Goal: Information Seeking & Learning: Learn about a topic

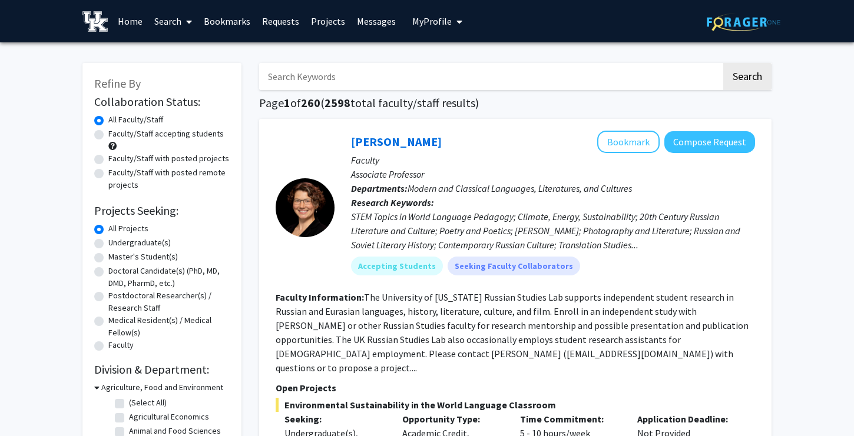
click at [367, 15] on link "Messages" at bounding box center [376, 21] width 51 height 41
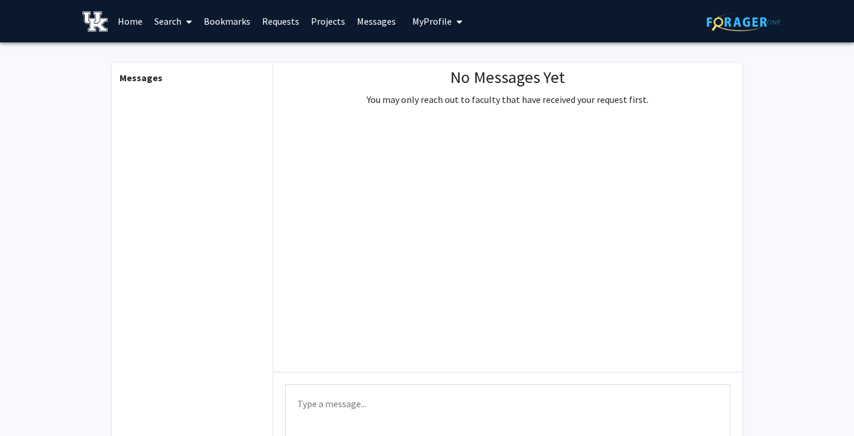
click at [431, 101] on p "You may only reach out to faculty that have received your request first." at bounding box center [508, 99] width 282 height 14
click at [492, 196] on div "No Messages Yet You may only reach out to faculty that have received your reque…" at bounding box center [507, 217] width 469 height 309
click at [130, 14] on link "Home" at bounding box center [130, 21] width 37 height 41
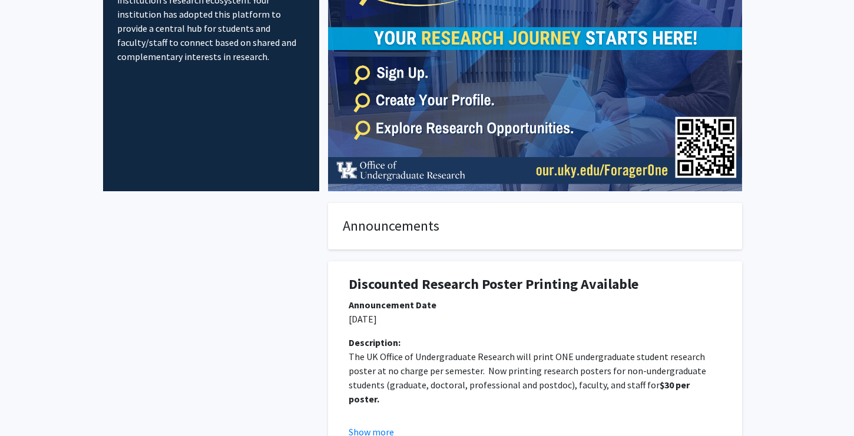
scroll to position [166, 0]
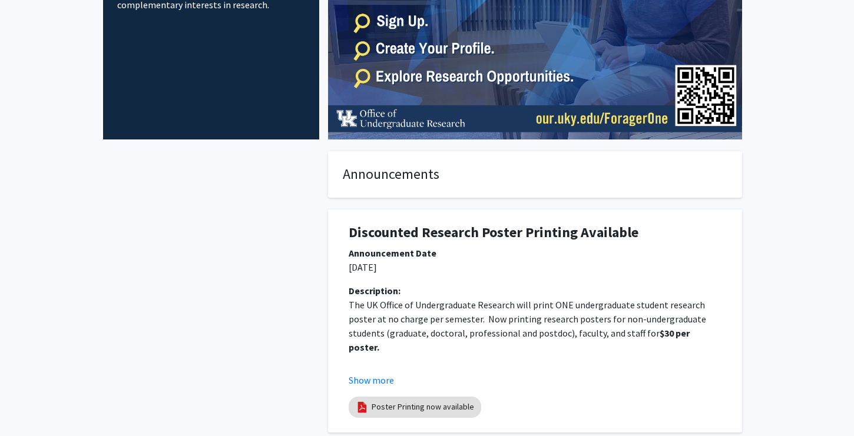
click at [494, 326] on p "The UK Office of Undergraduate Research will print ONE undergraduate student re…" at bounding box center [535, 326] width 373 height 57
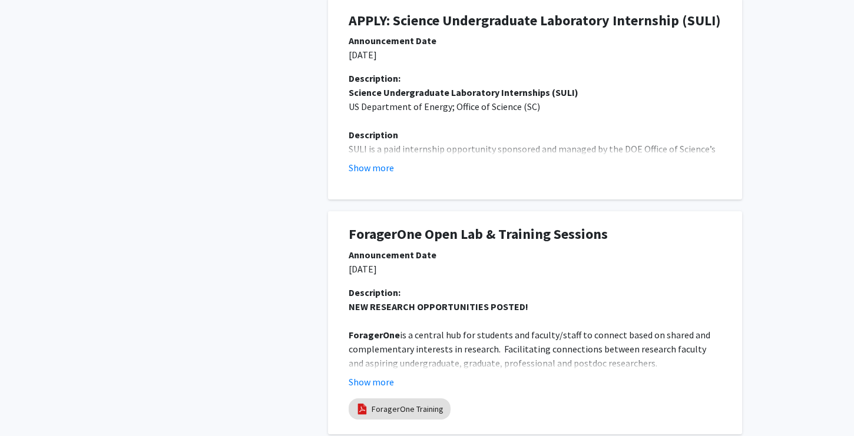
scroll to position [610, 0]
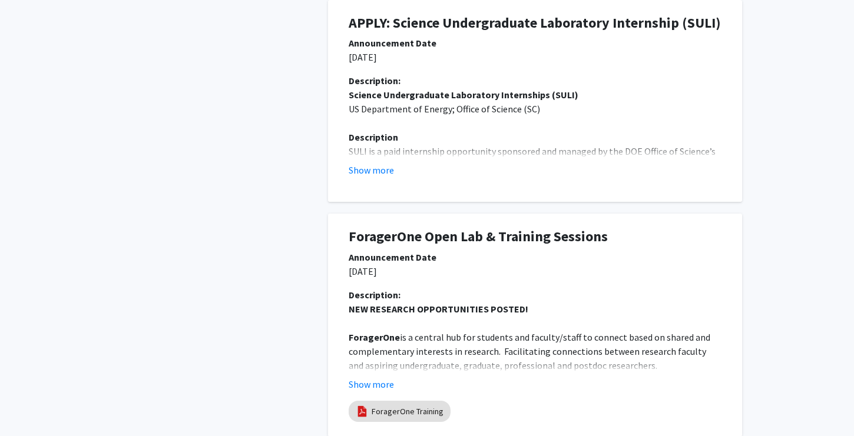
click at [464, 338] on p "ForagerOne is a central hub for students and faculty/staff to connect based on …" at bounding box center [535, 351] width 373 height 42
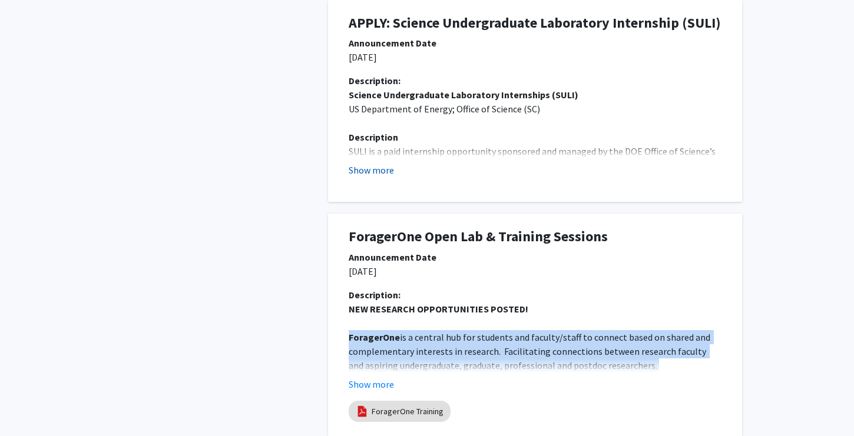
click at [379, 171] on button "Show more" at bounding box center [371, 170] width 45 height 14
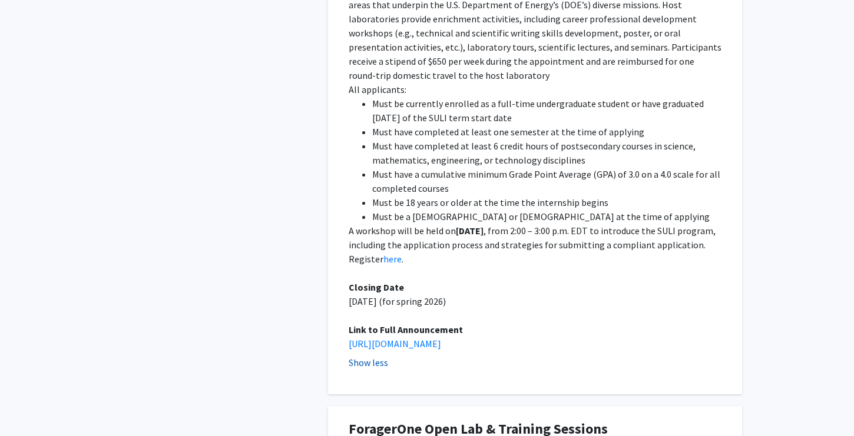
scroll to position [886, 0]
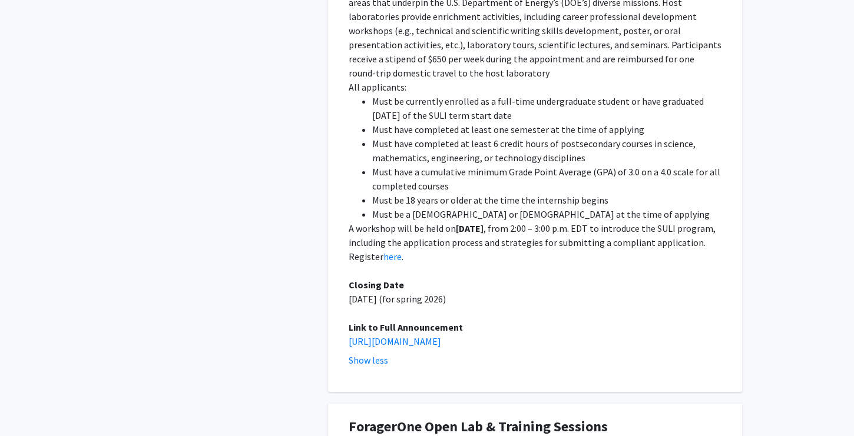
click at [383, 233] on p "A workshop will be held on [DATE] , from 2:00 – 3:00 p.m. EDT to introduce the …" at bounding box center [535, 242] width 373 height 42
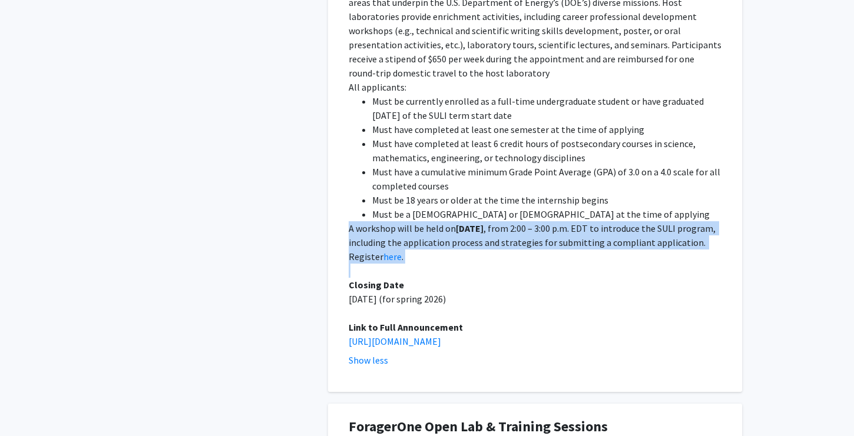
click at [383, 233] on p "A workshop will be held on [DATE] , from 2:00 – 3:00 p.m. EDT to introduce the …" at bounding box center [535, 242] width 373 height 42
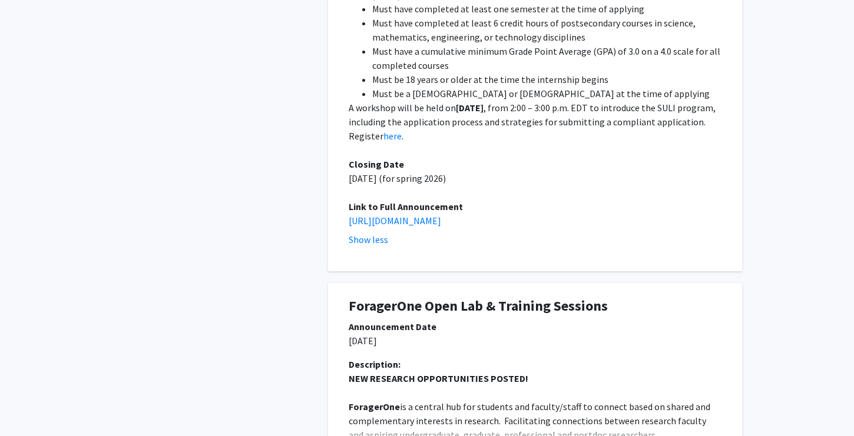
scroll to position [1040, 0]
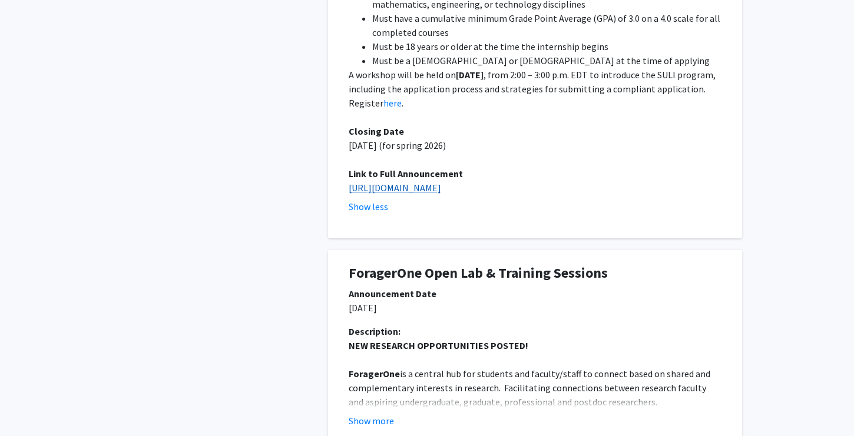
click at [432, 182] on link "[URL][DOMAIN_NAME]" at bounding box center [395, 188] width 92 height 12
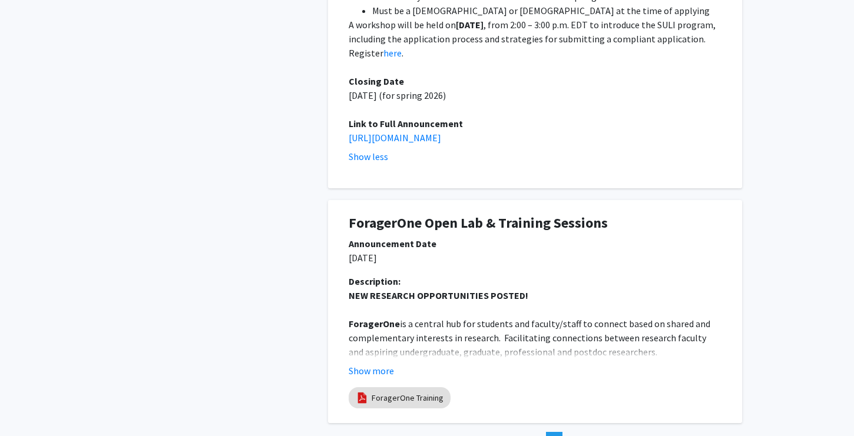
scroll to position [1163, 0]
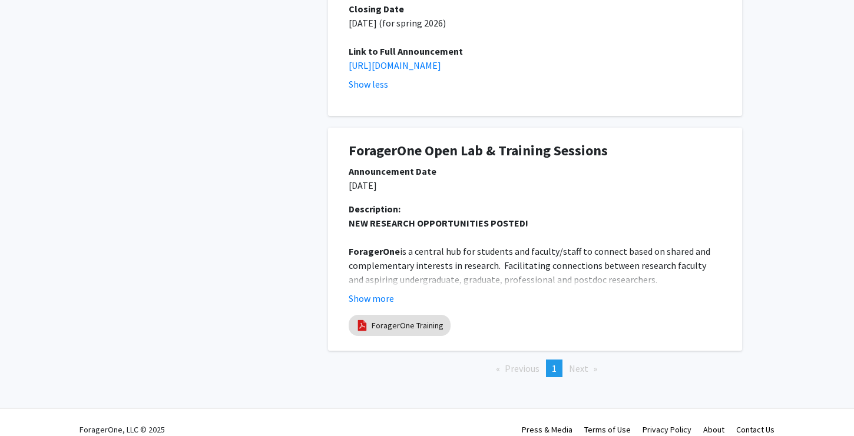
click at [581, 363] on span "Next page" at bounding box center [578, 369] width 19 height 12
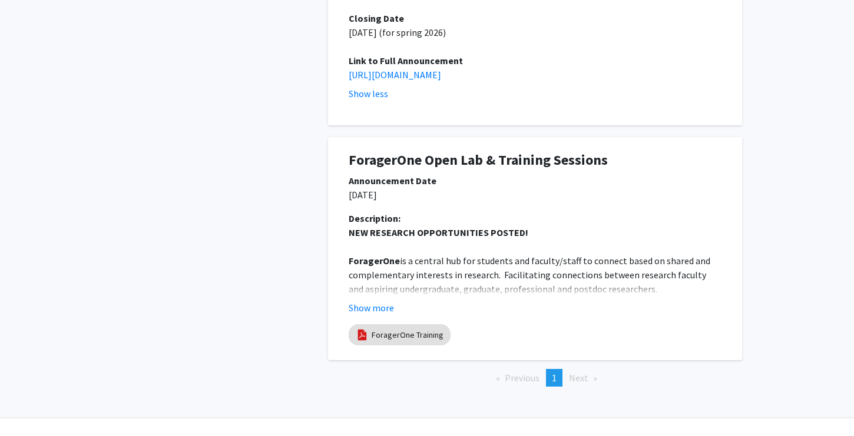
scroll to position [1152, 0]
click at [384, 302] on button "Show more" at bounding box center [371, 309] width 45 height 14
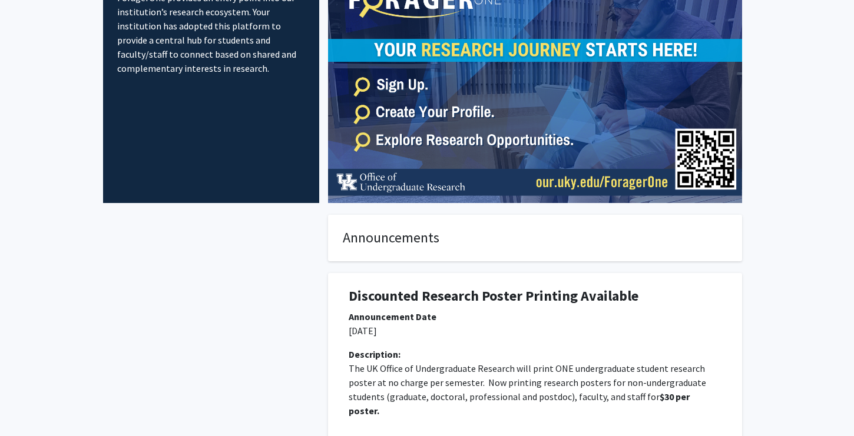
scroll to position [0, 0]
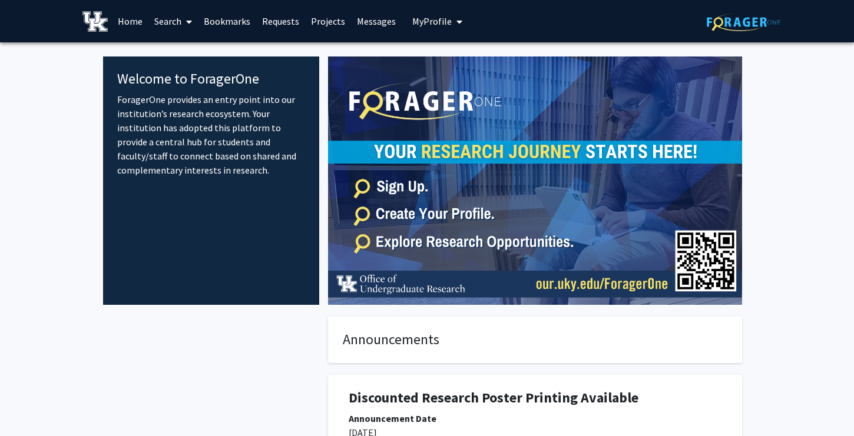
click at [174, 22] on link "Search" at bounding box center [172, 21] width 49 height 41
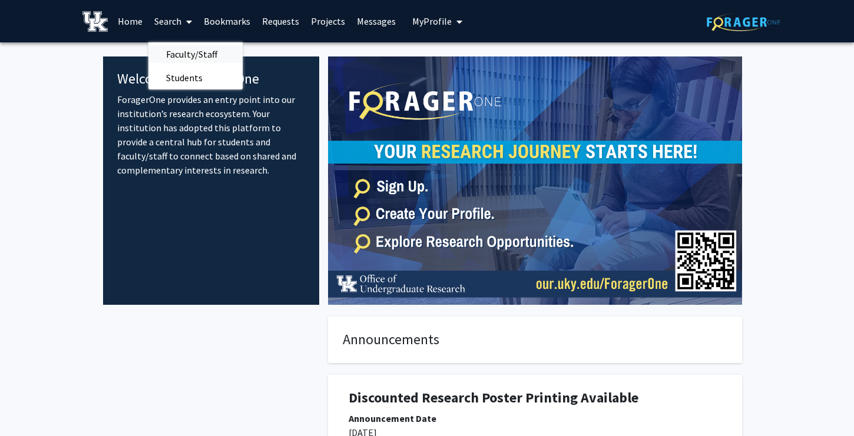
click at [189, 54] on span "Faculty/Staff" at bounding box center [191, 54] width 87 height 24
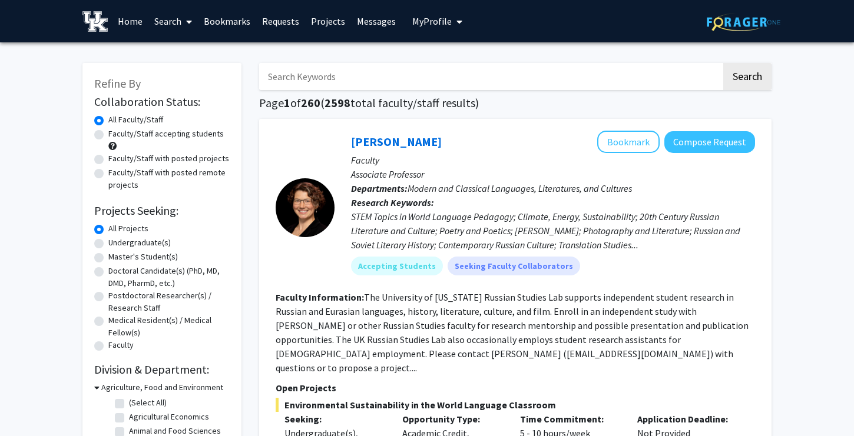
click at [158, 161] on label "Faculty/Staff with posted projects" at bounding box center [168, 159] width 121 height 12
click at [116, 160] on input "Faculty/Staff with posted projects" at bounding box center [112, 157] width 8 height 8
radio input "true"
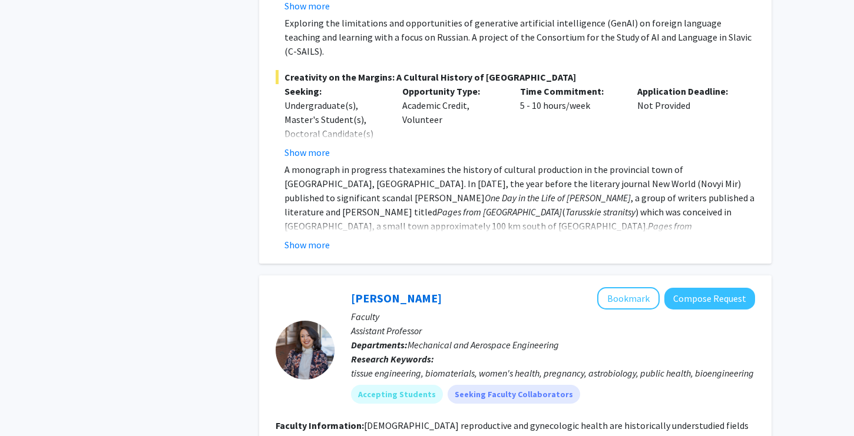
scroll to position [1043, 0]
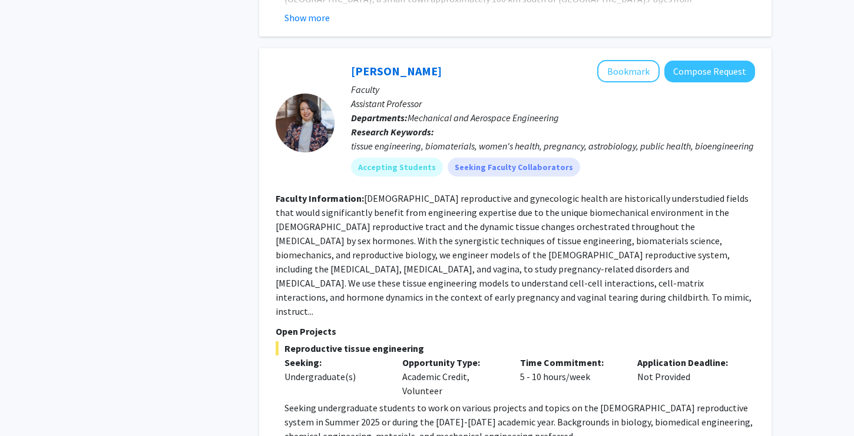
click at [358, 199] on fg-read-more "[DEMOGRAPHIC_DATA] reproductive and gynecologic health are historically underst…" at bounding box center [514, 255] width 476 height 125
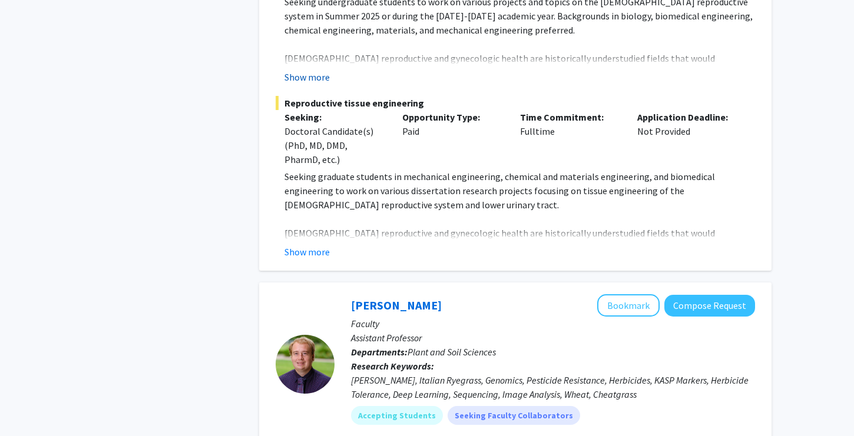
scroll to position [1532, 0]
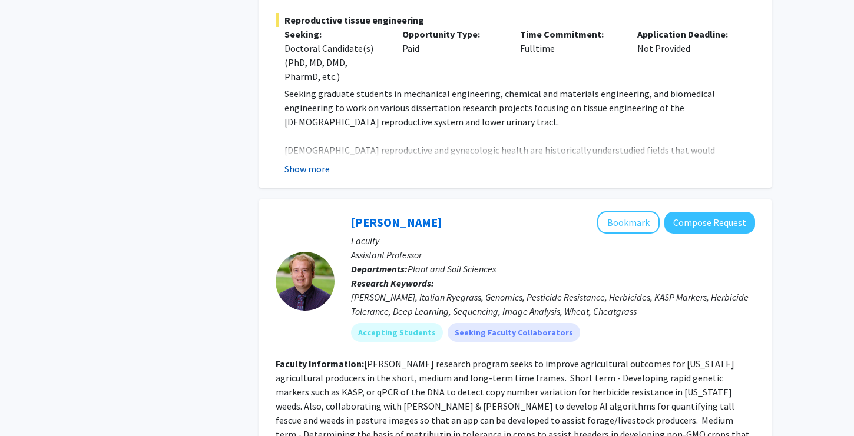
click at [311, 162] on button "Show more" at bounding box center [306, 169] width 45 height 14
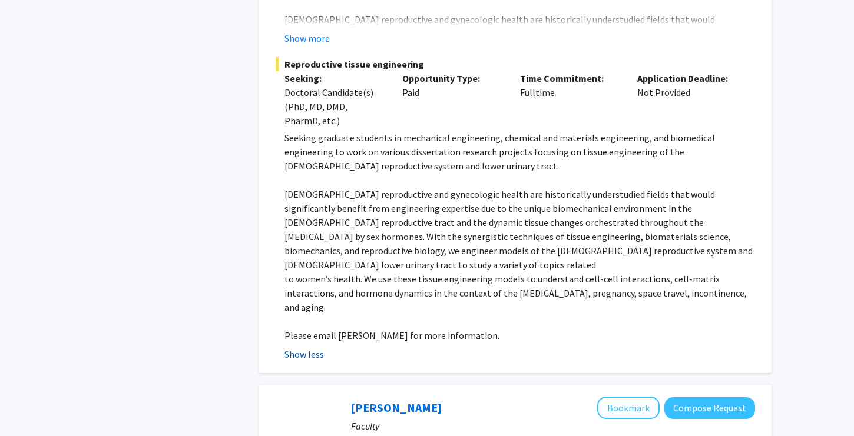
scroll to position [1486, 0]
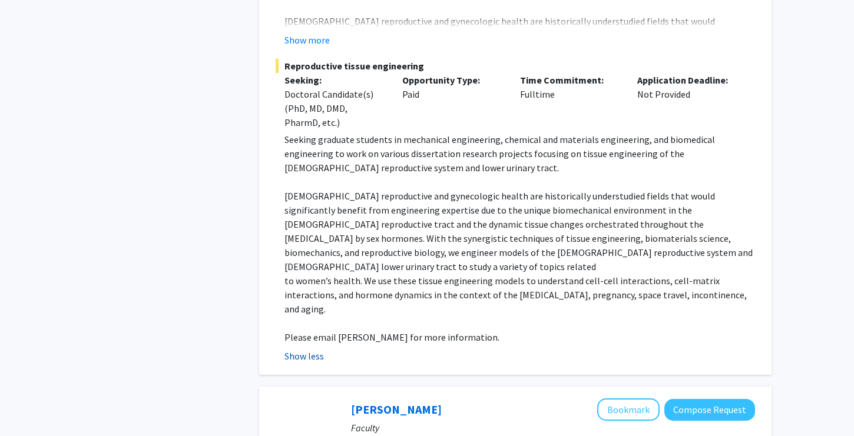
click at [311, 133] on p "Seeking graduate students in mechanical engineering, chemical and materials eng…" at bounding box center [519, 154] width 471 height 42
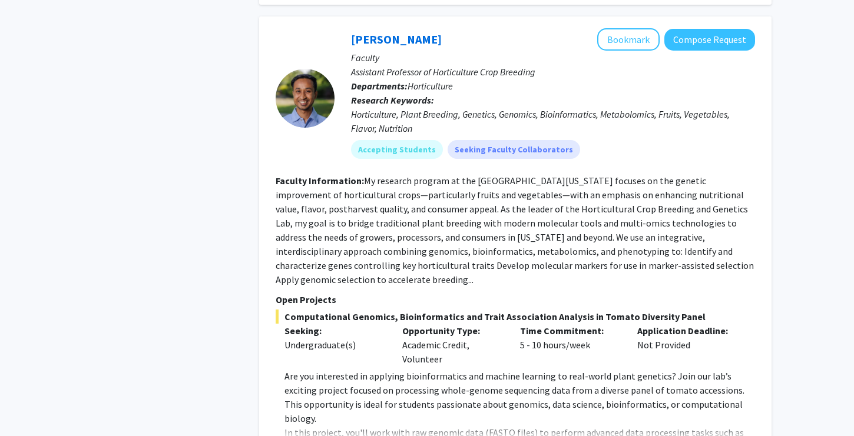
scroll to position [6341, 0]
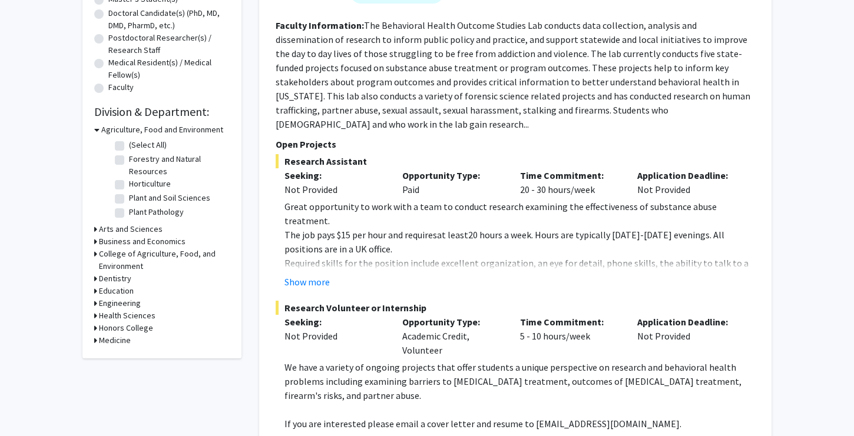
scroll to position [256, 0]
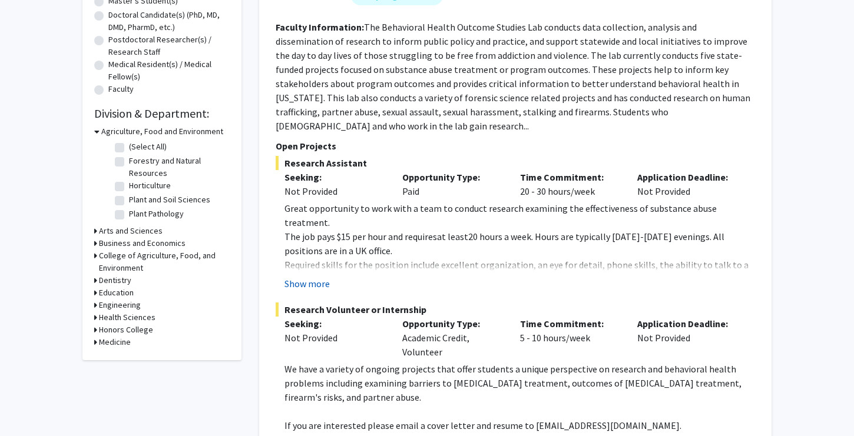
click at [323, 277] on button "Show more" at bounding box center [306, 284] width 45 height 14
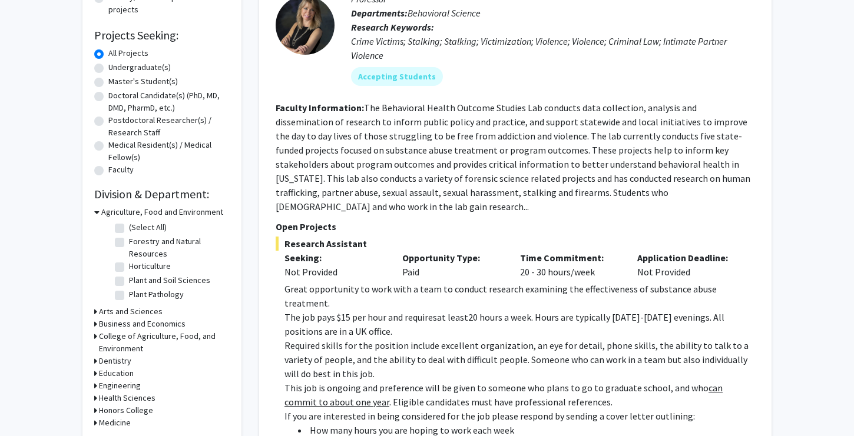
scroll to position [175, 0]
click at [382, 203] on fg-search-faculty "[PERSON_NAME] Bookmark Compose Request Faculty Professor Departments: Behaviora…" at bounding box center [515, 320] width 479 height 728
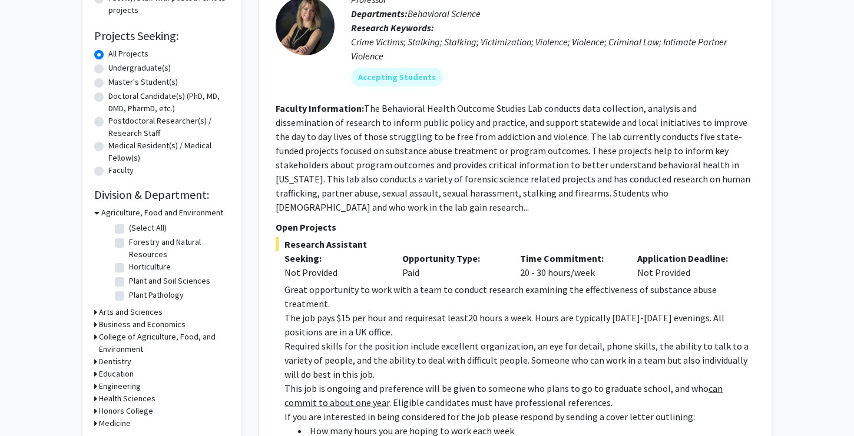
click at [382, 203] on fg-search-faculty "[PERSON_NAME] Bookmark Compose Request Faculty Professor Departments: Behaviora…" at bounding box center [515, 320] width 479 height 728
click at [401, 189] on fg-read-more "The Behavioral Health Outcome Studies Lab conducts data collection, analysis an…" at bounding box center [513, 157] width 475 height 111
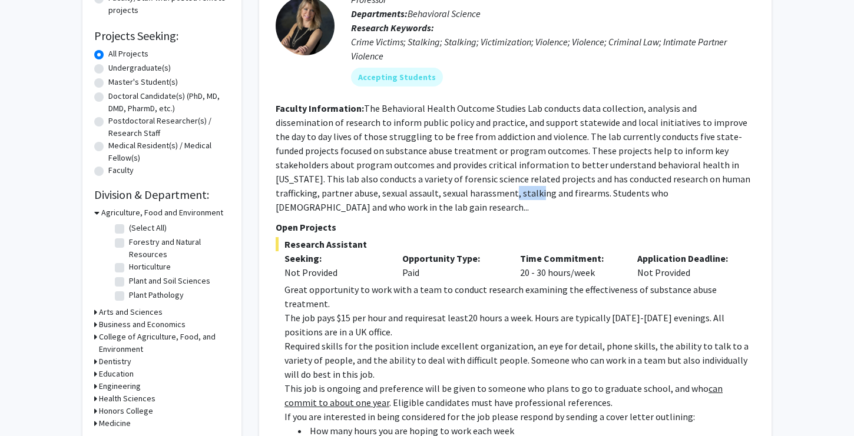
click at [401, 189] on fg-read-more "The Behavioral Health Outcome Studies Lab conducts data collection, analysis an…" at bounding box center [513, 157] width 475 height 111
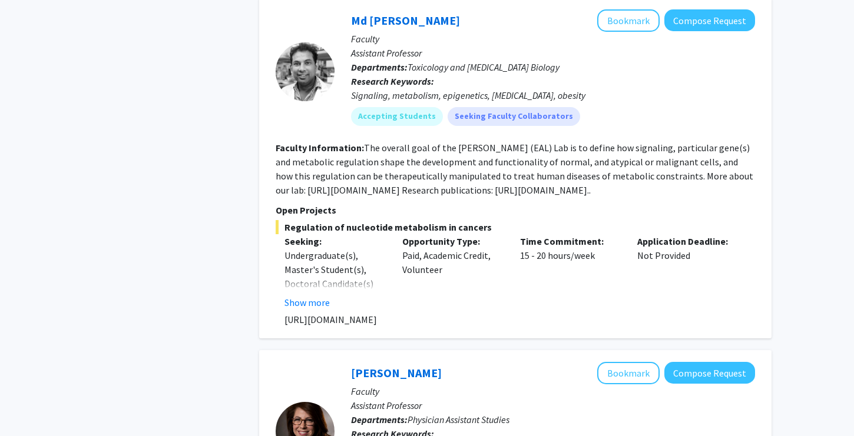
scroll to position [1810, 0]
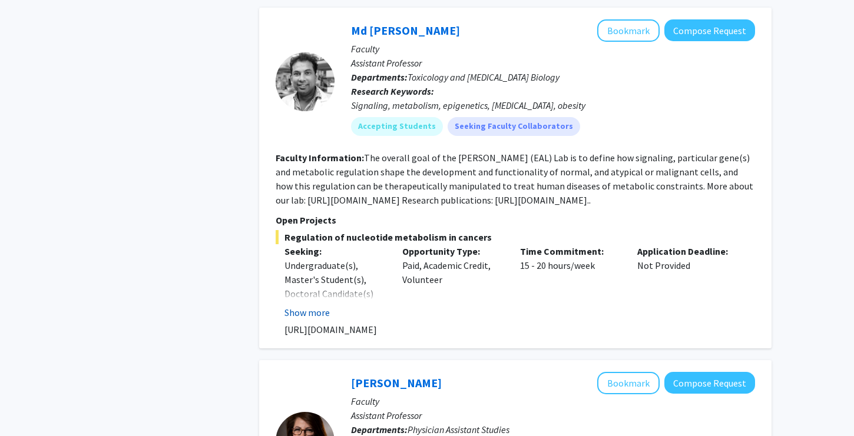
click at [306, 306] on button "Show more" at bounding box center [306, 313] width 45 height 14
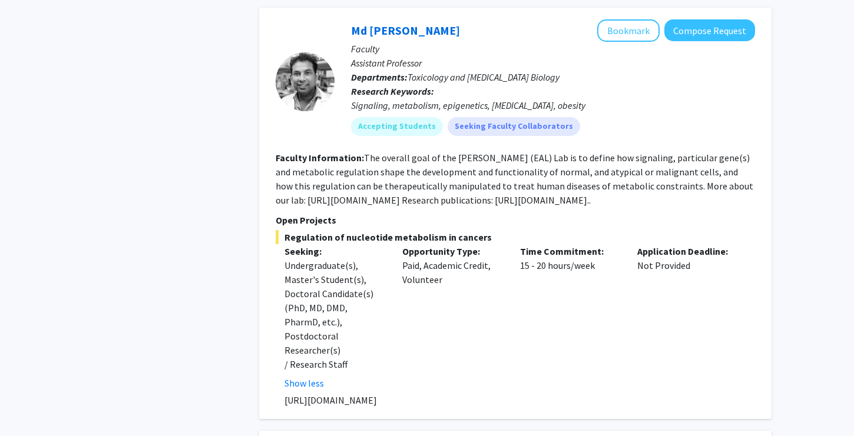
click at [472, 166] on fg-read-more "The overall goal of the [PERSON_NAME] (EAL) Lab is to define how signaling, par…" at bounding box center [515, 179] width 478 height 54
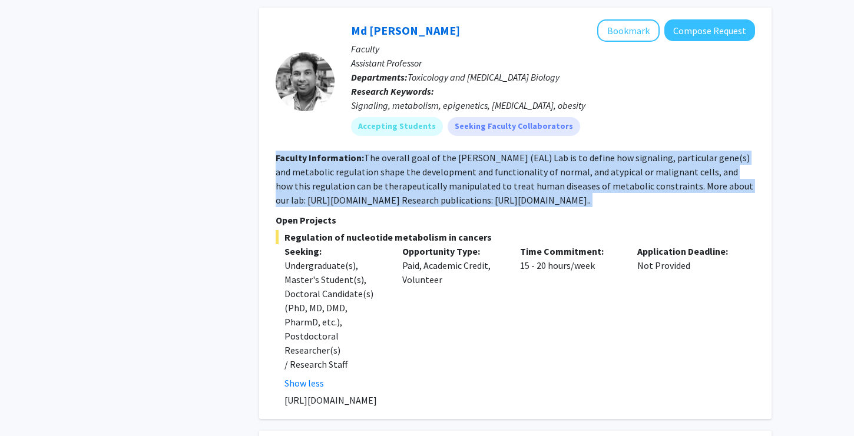
click at [339, 393] on p "[URL][DOMAIN_NAME]" at bounding box center [519, 400] width 471 height 14
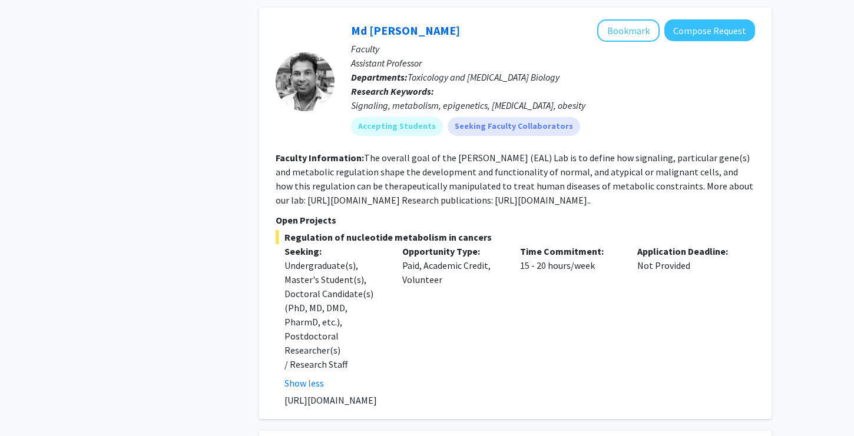
click at [339, 393] on p "[URL][DOMAIN_NAME]" at bounding box center [519, 400] width 471 height 14
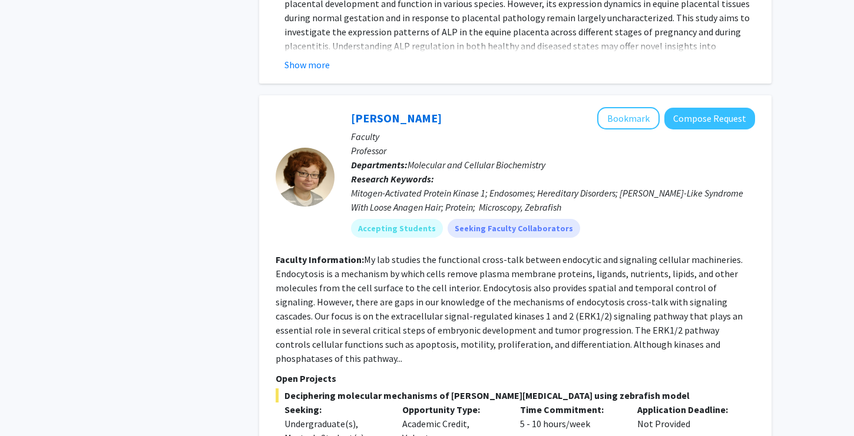
scroll to position [5110, 0]
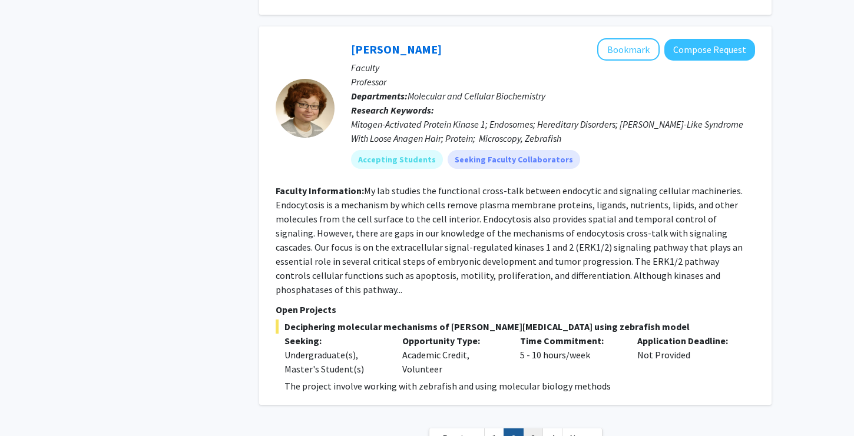
click at [532, 429] on link "3" at bounding box center [533, 439] width 20 height 21
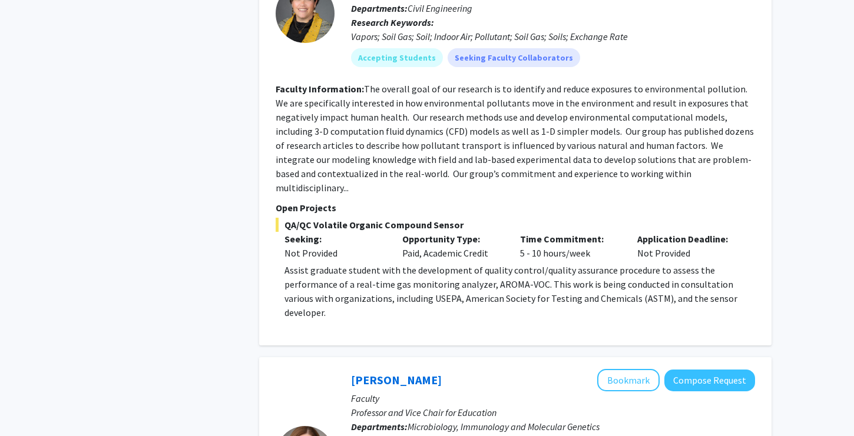
scroll to position [3185, 0]
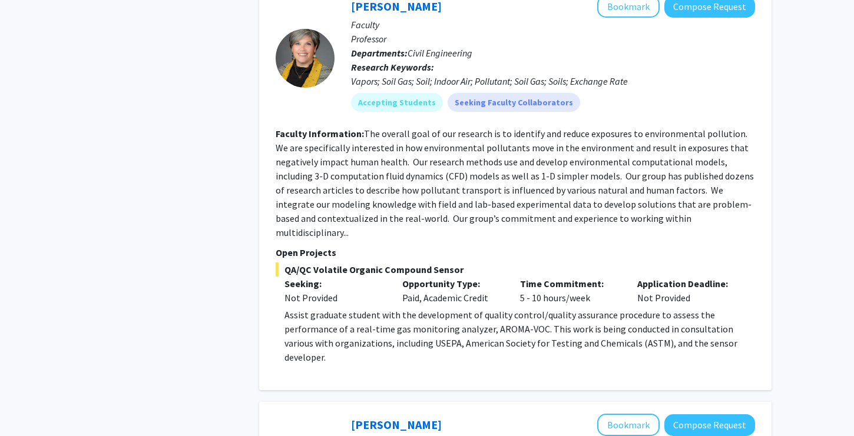
click at [588, 308] on p "Assist graduate student with the development of quality control/quality assuran…" at bounding box center [519, 336] width 471 height 57
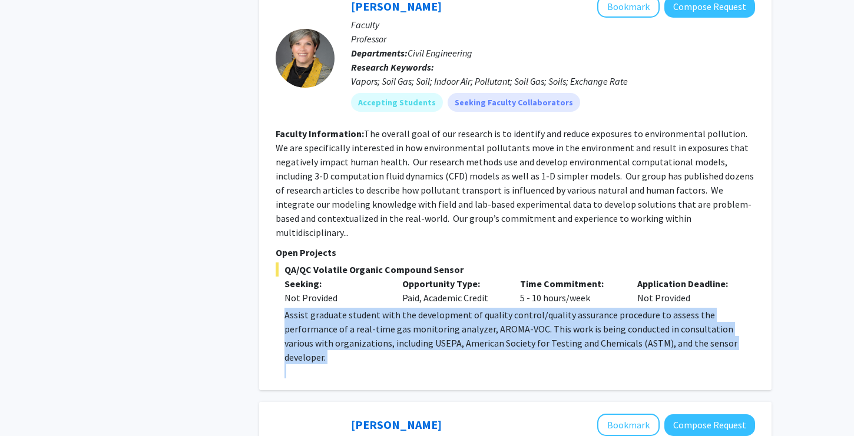
click at [588, 308] on p "Assist graduate student with the development of quality control/quality assuran…" at bounding box center [519, 336] width 471 height 57
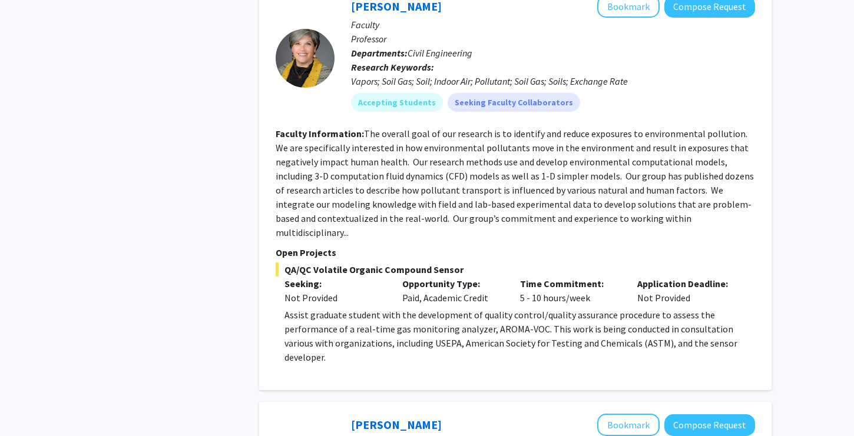
click at [588, 308] on p "Assist graduate student with the development of quality control/quality assuran…" at bounding box center [519, 336] width 471 height 57
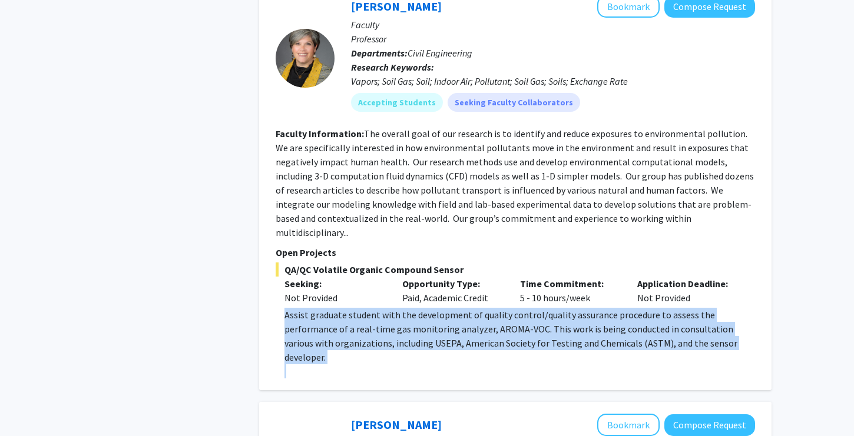
click at [588, 308] on p "Assist graduate student with the development of quality control/quality assuran…" at bounding box center [519, 336] width 471 height 57
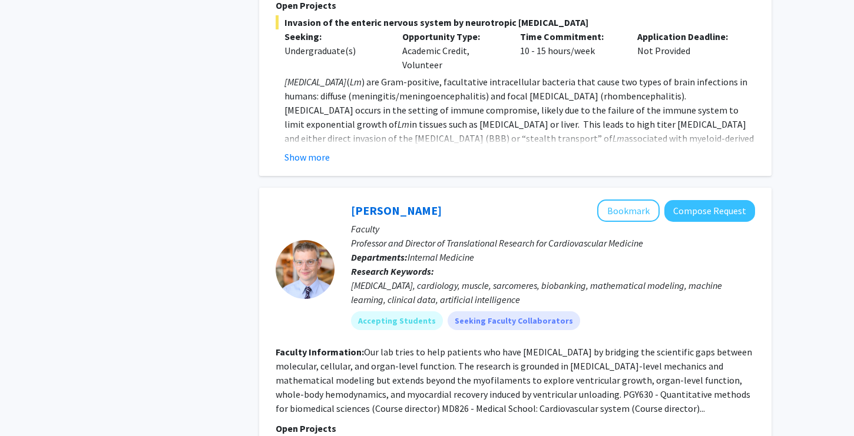
scroll to position [4078, 0]
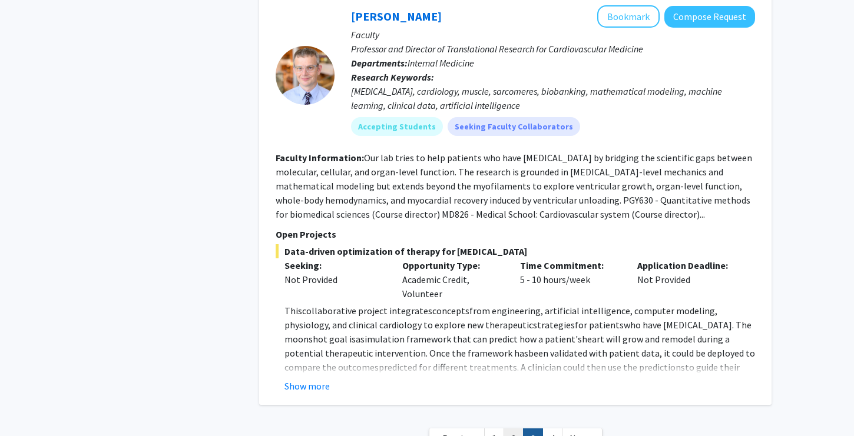
click at [514, 429] on link "2" at bounding box center [514, 439] width 20 height 21
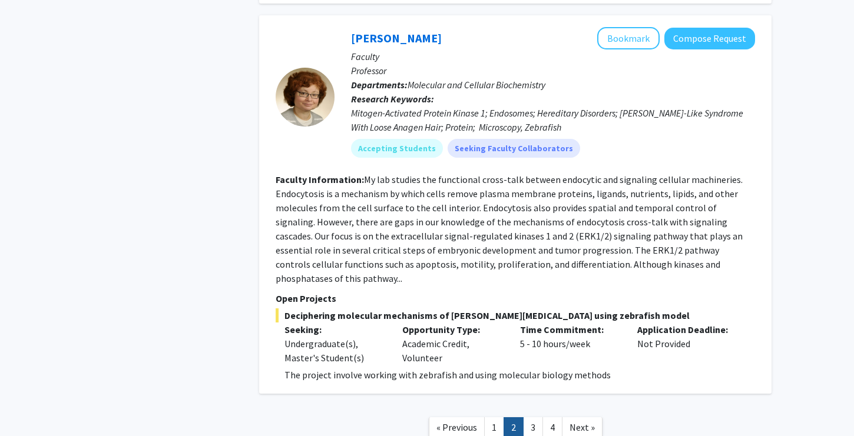
scroll to position [4898, 0]
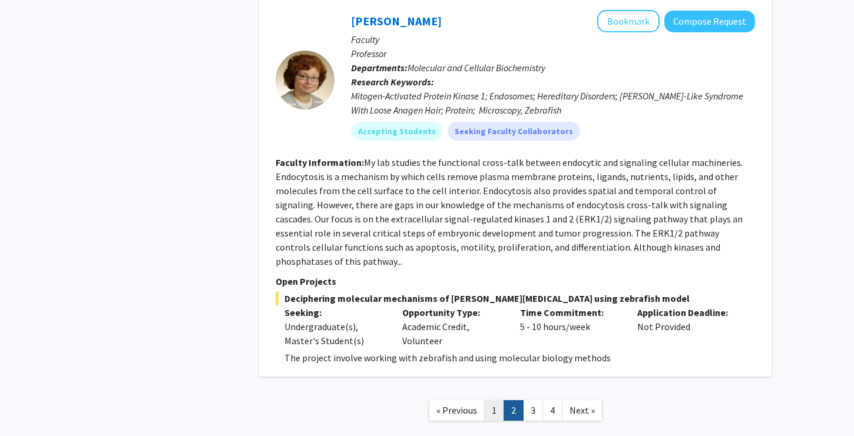
click at [494, 401] on link "1" at bounding box center [494, 411] width 20 height 21
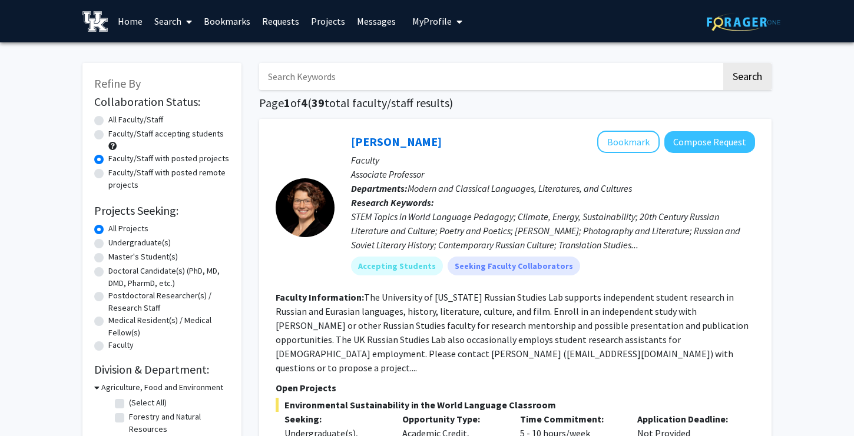
click at [127, 23] on link "Home" at bounding box center [130, 21] width 37 height 41
